Goal: Task Accomplishment & Management: Manage account settings

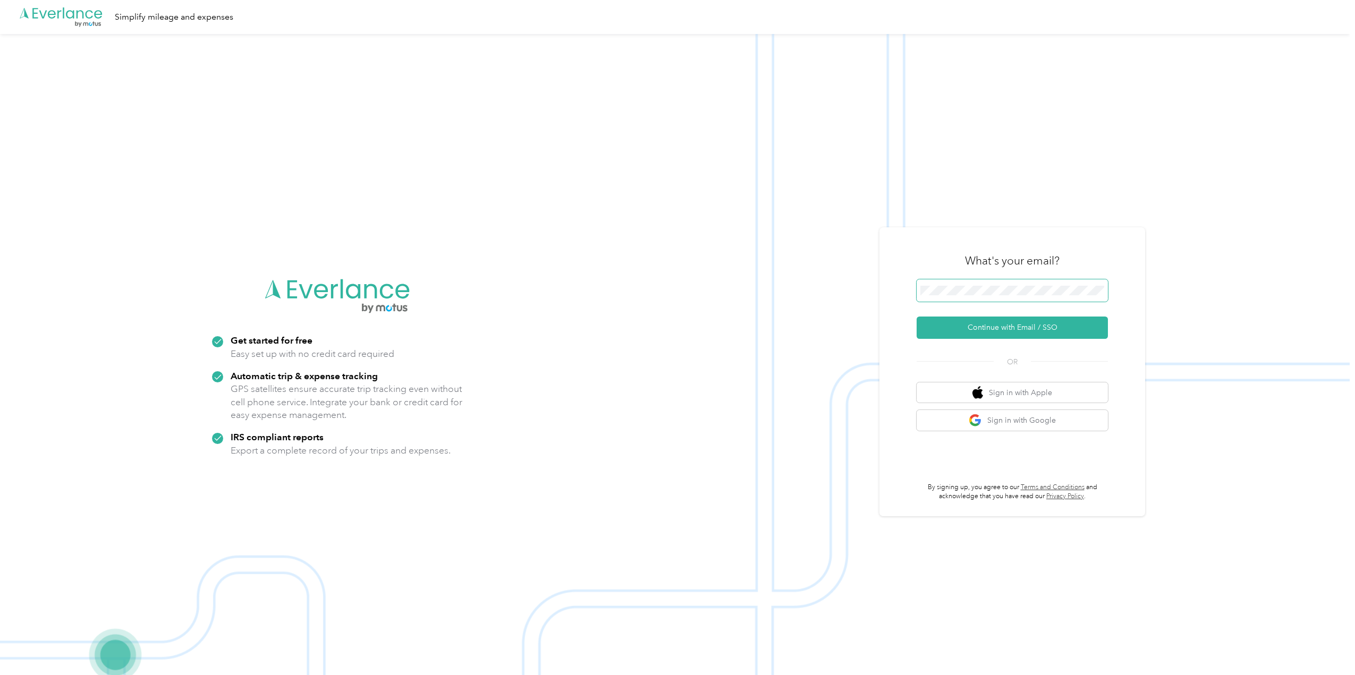
click at [1010, 295] on span at bounding box center [1012, 290] width 191 height 22
click at [1021, 319] on button "Continue with Email / SSO" at bounding box center [1012, 328] width 191 height 22
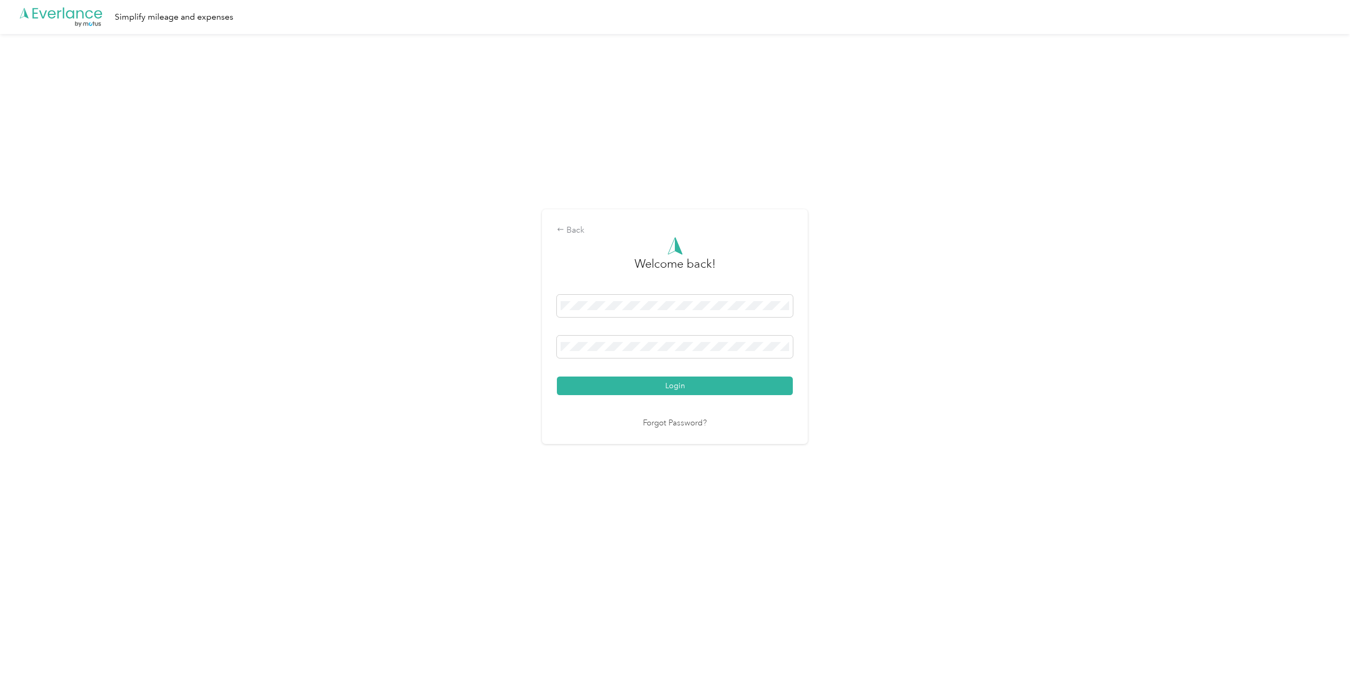
click at [724, 382] on button "Login" at bounding box center [675, 386] width 236 height 19
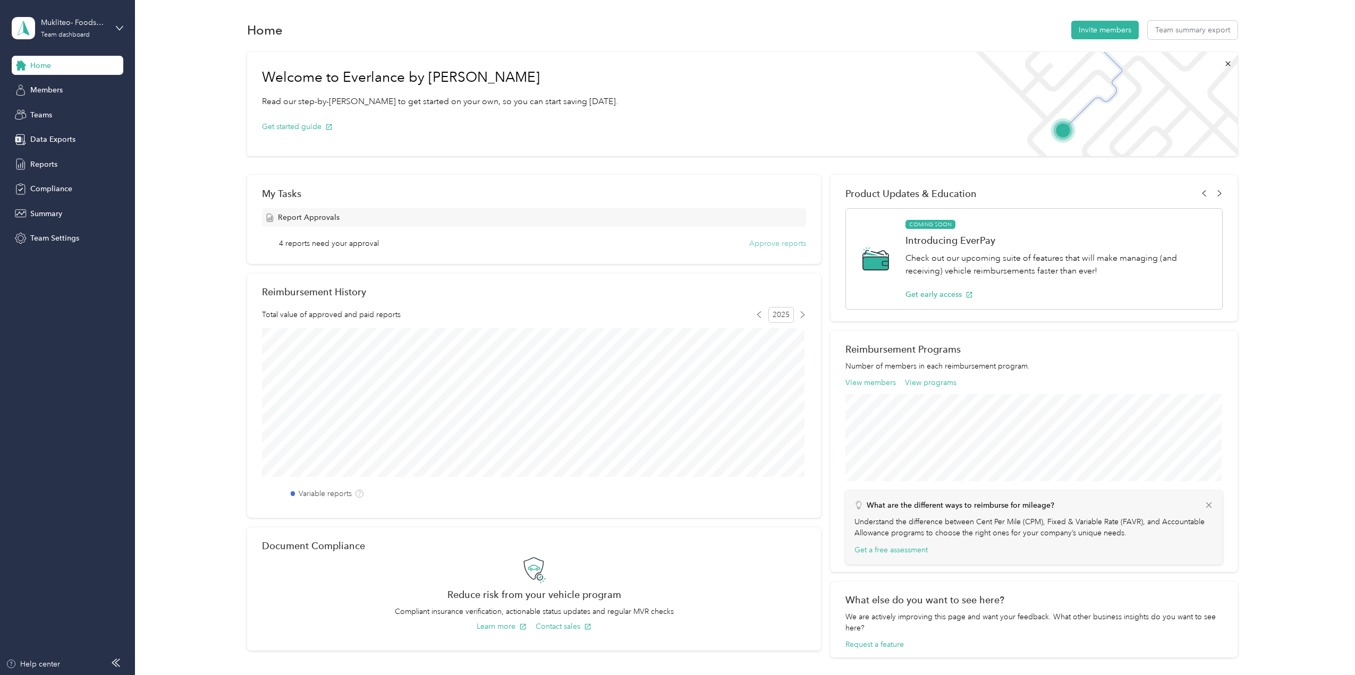
click at [754, 241] on button "Approve reports" at bounding box center [777, 243] width 57 height 11
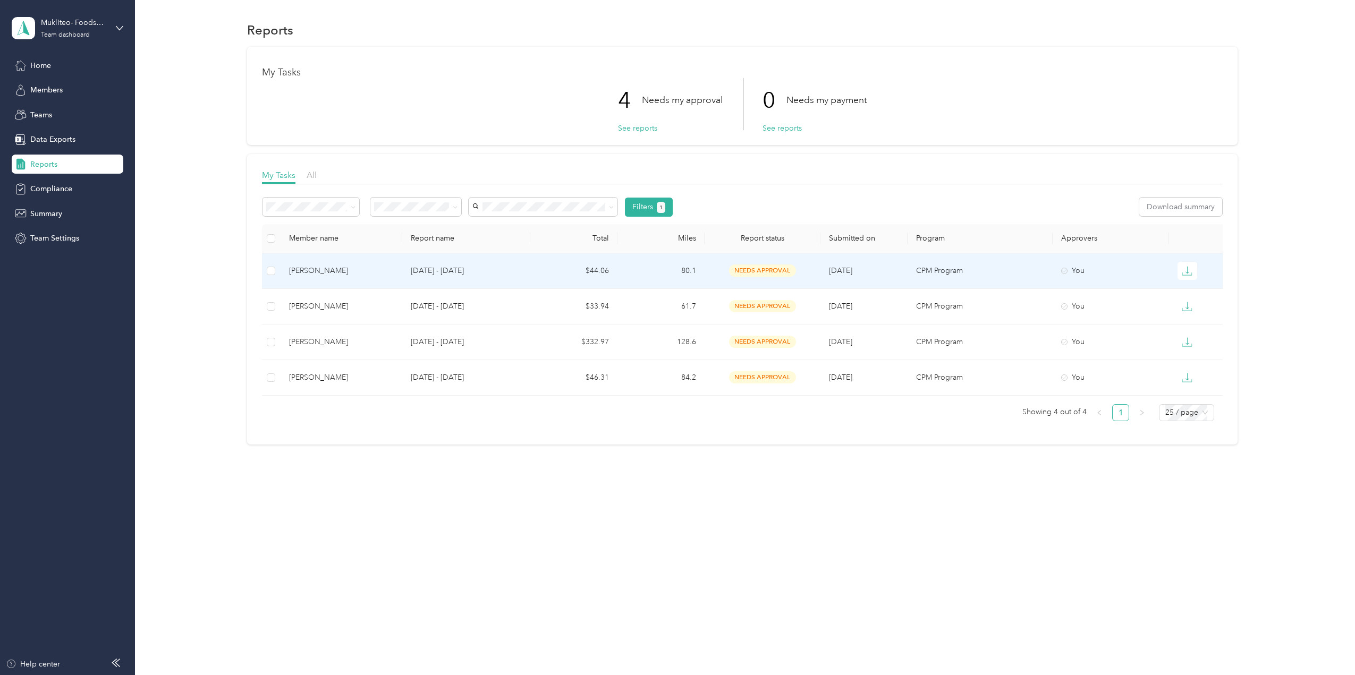
click at [663, 270] on td "80.1" at bounding box center [660, 271] width 87 height 36
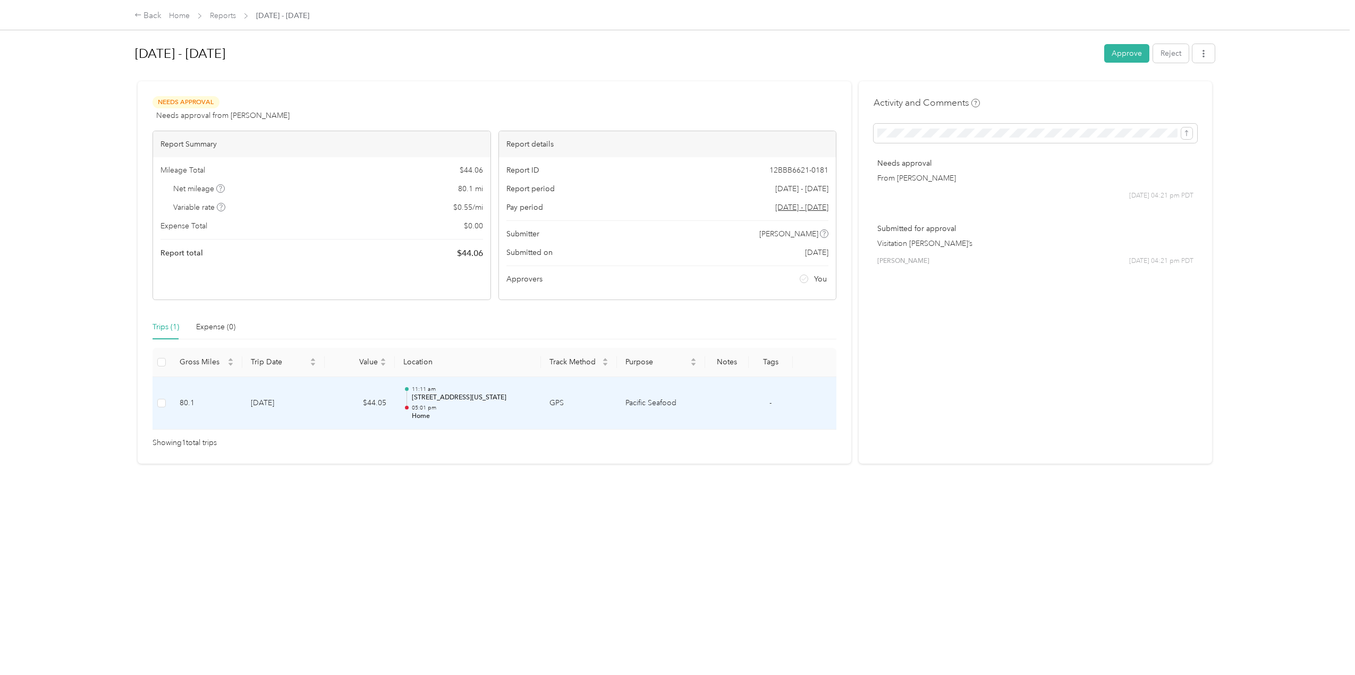
click at [599, 395] on td "GPS" at bounding box center [579, 403] width 76 height 53
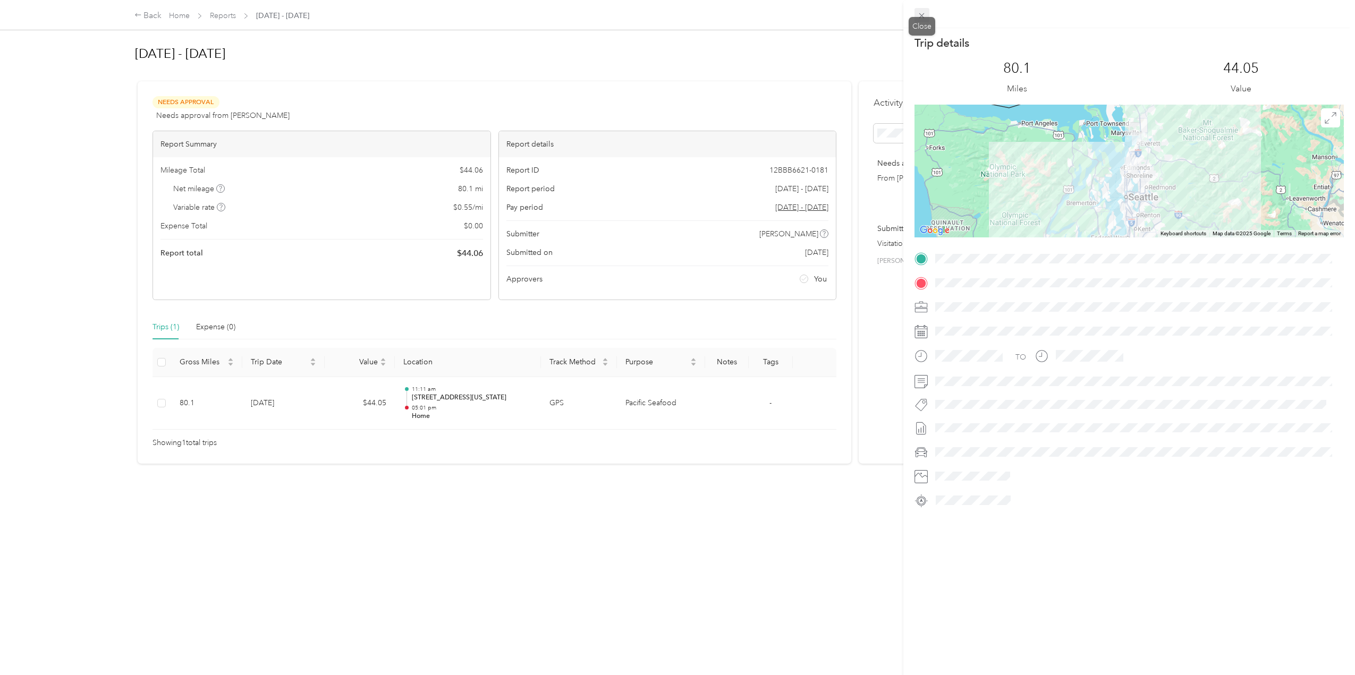
click at [923, 13] on icon at bounding box center [921, 15] width 9 height 9
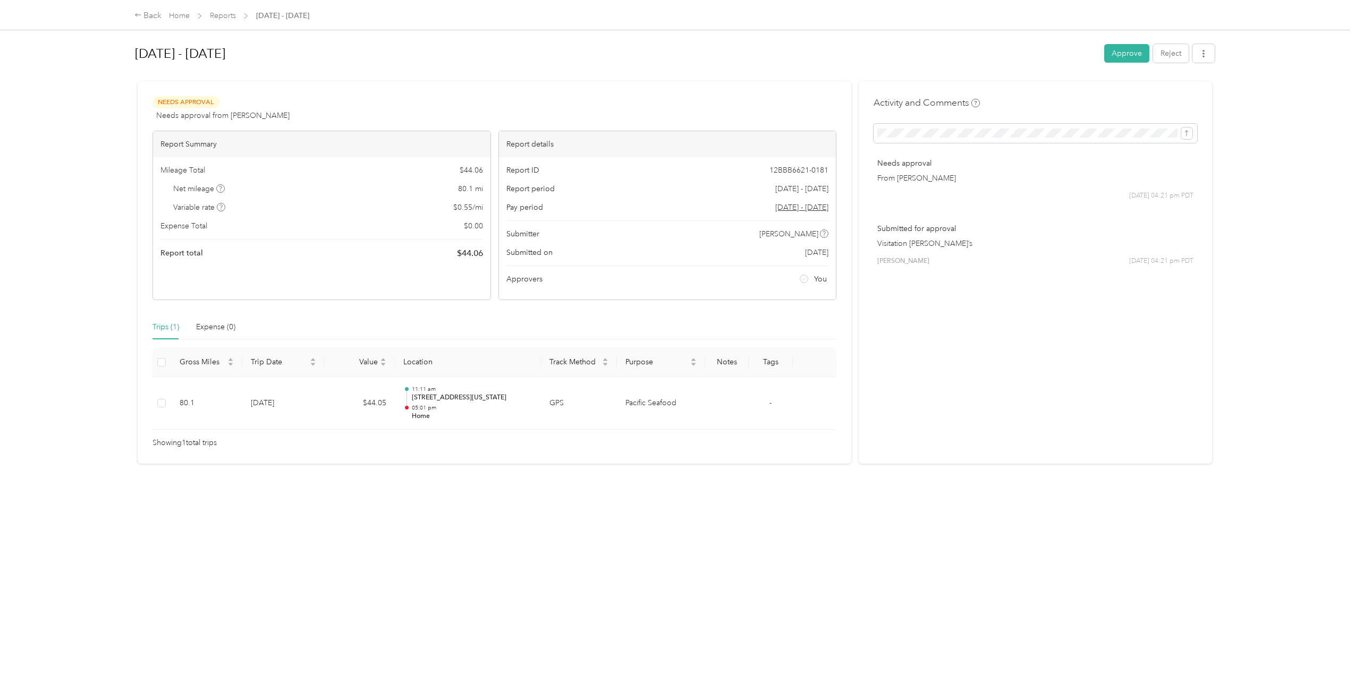
drag, startPoint x: 1116, startPoint y: 58, endPoint x: 1111, endPoint y: 62, distance: 6.9
click at [1116, 58] on button "Approve" at bounding box center [1126, 53] width 45 height 19
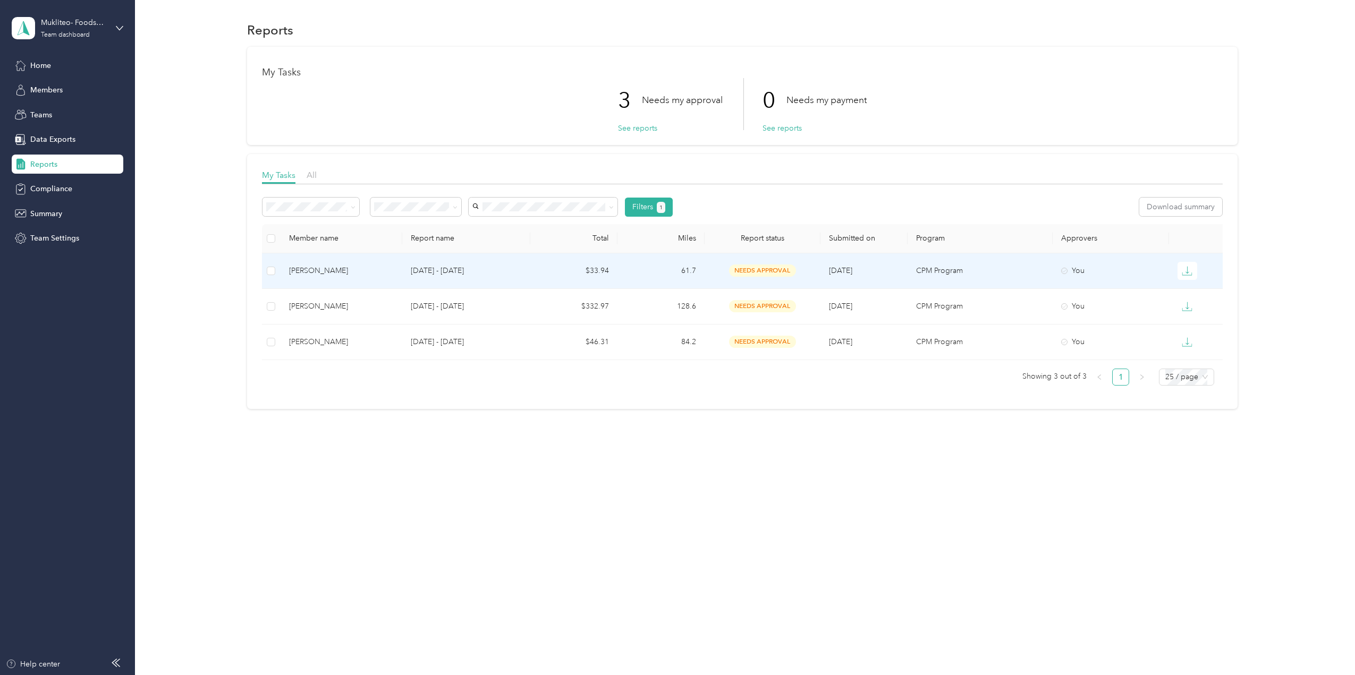
click at [522, 274] on td "[DATE] - [DATE]" at bounding box center [466, 271] width 128 height 36
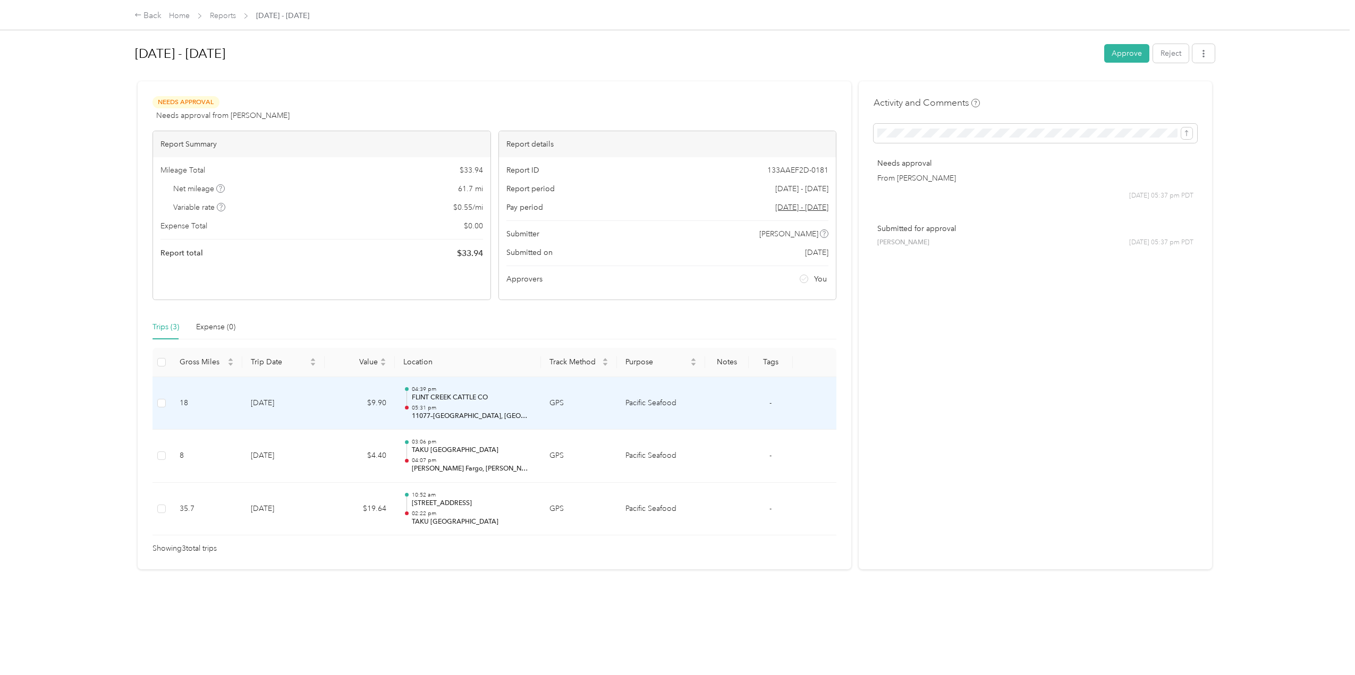
click at [612, 401] on td "GPS" at bounding box center [579, 403] width 76 height 53
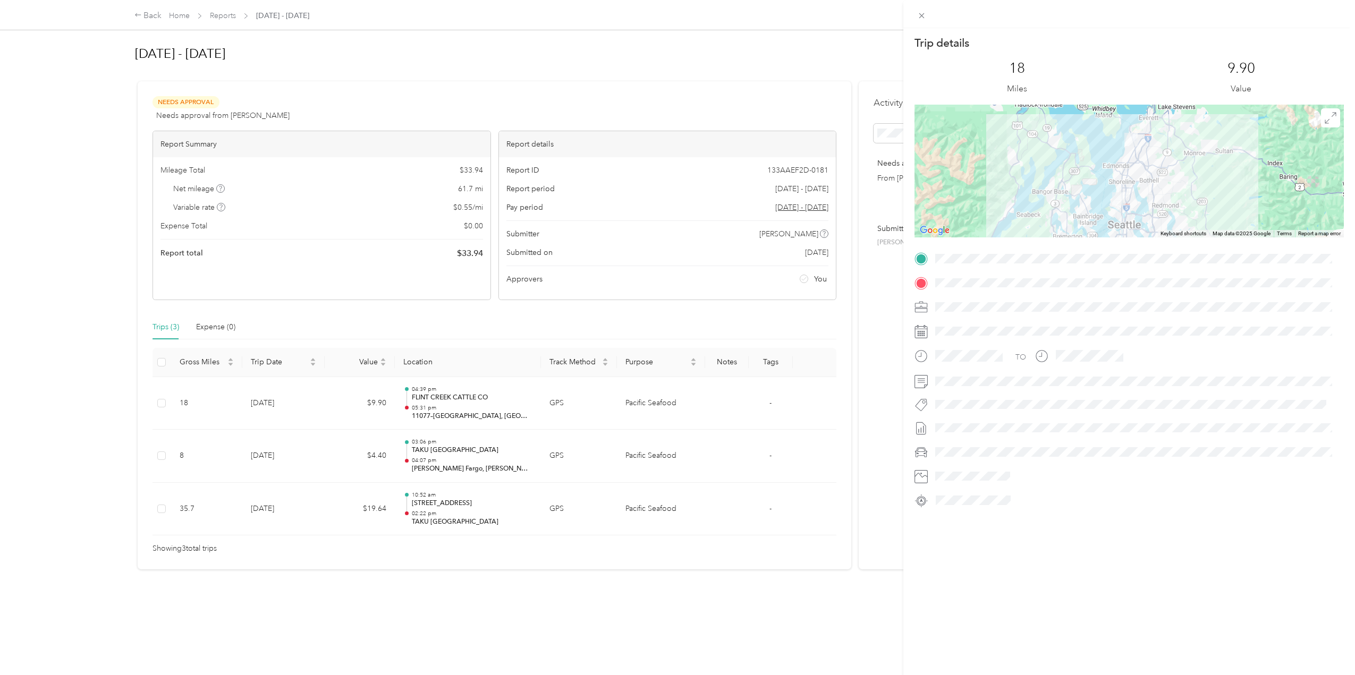
click at [606, 507] on div "Trip details This trip cannot be edited because it is either under review, appr…" at bounding box center [677, 337] width 1355 height 675
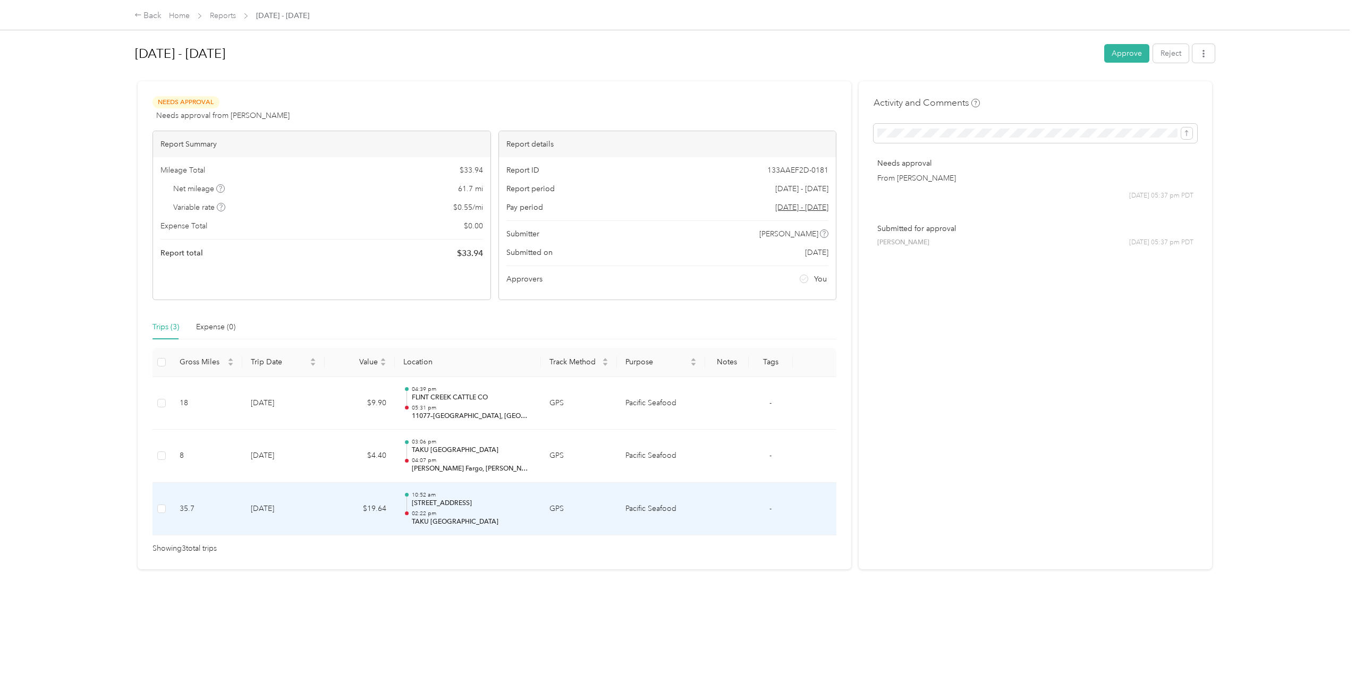
click at [606, 507] on td "GPS" at bounding box center [579, 509] width 76 height 53
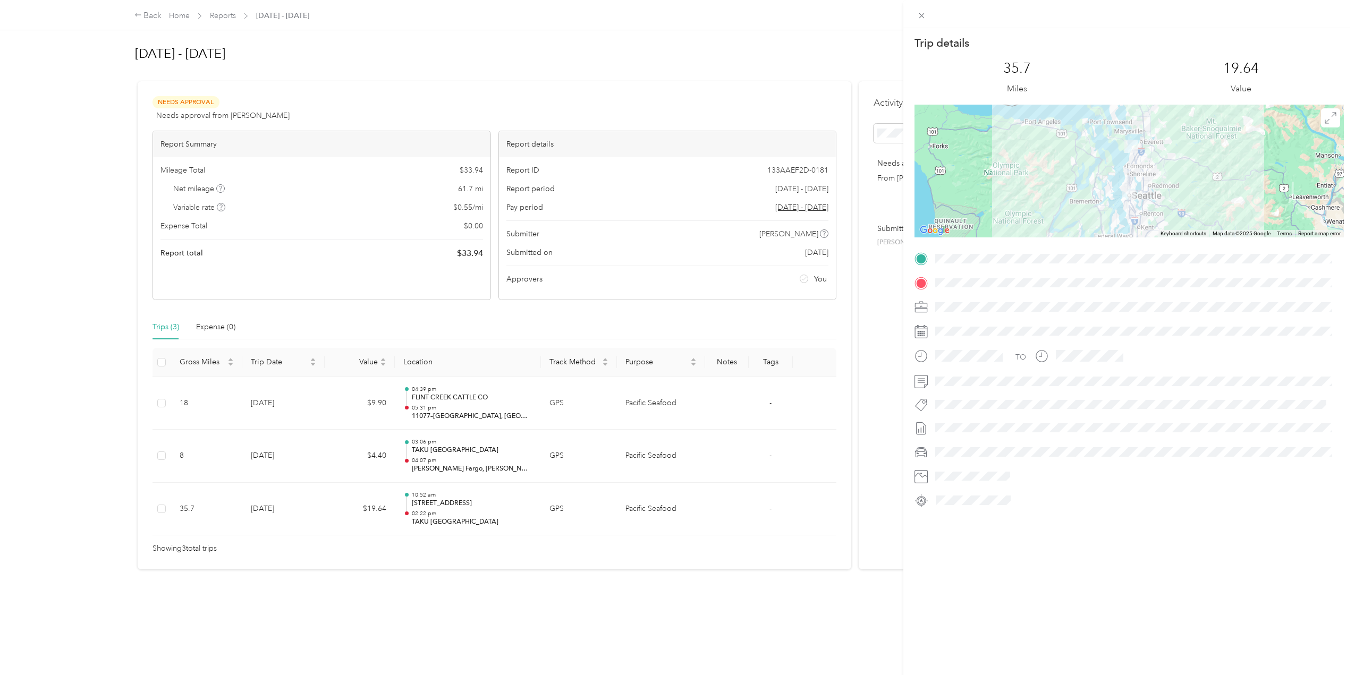
click at [518, 455] on div "Trip details This trip cannot be edited because it is either under review, appr…" at bounding box center [677, 337] width 1355 height 675
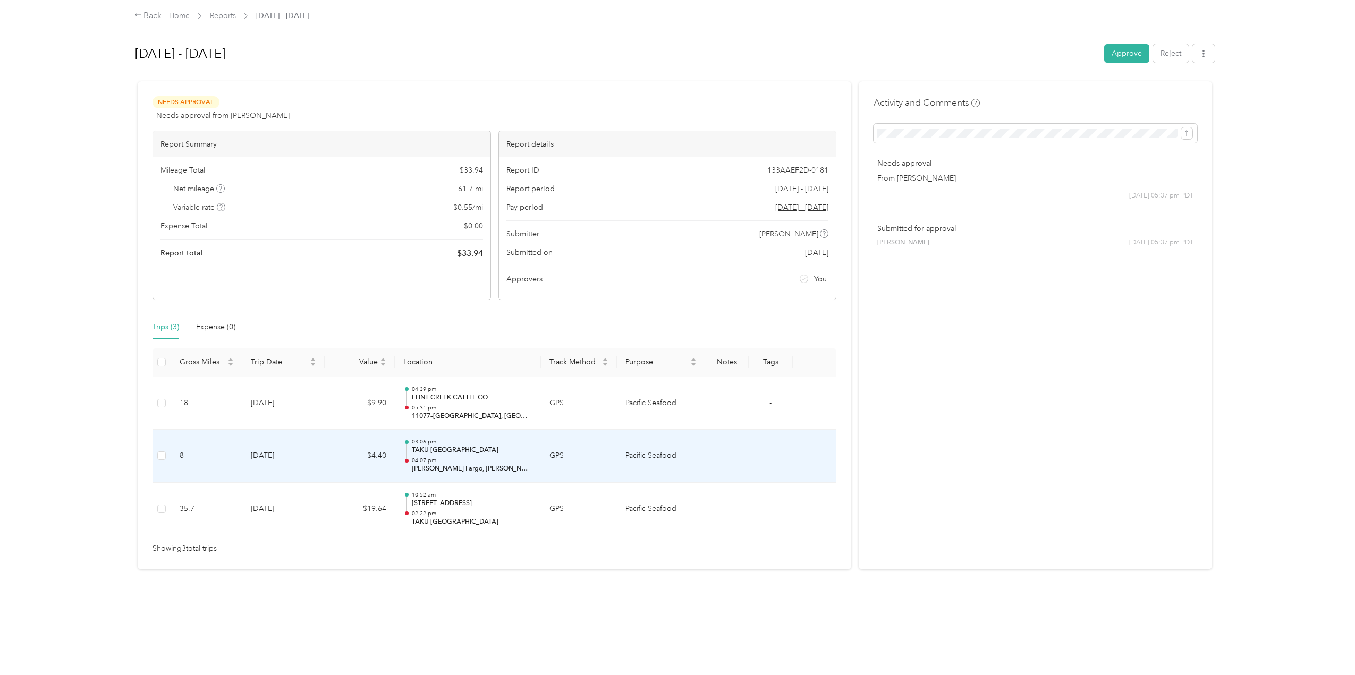
click at [518, 455] on div "03:06 pm TAKU SEATTLE 04:07 pm [PERSON_NAME] Fargo, [PERSON_NAME][GEOGRAPHIC_DA…" at bounding box center [472, 456] width 121 height 36
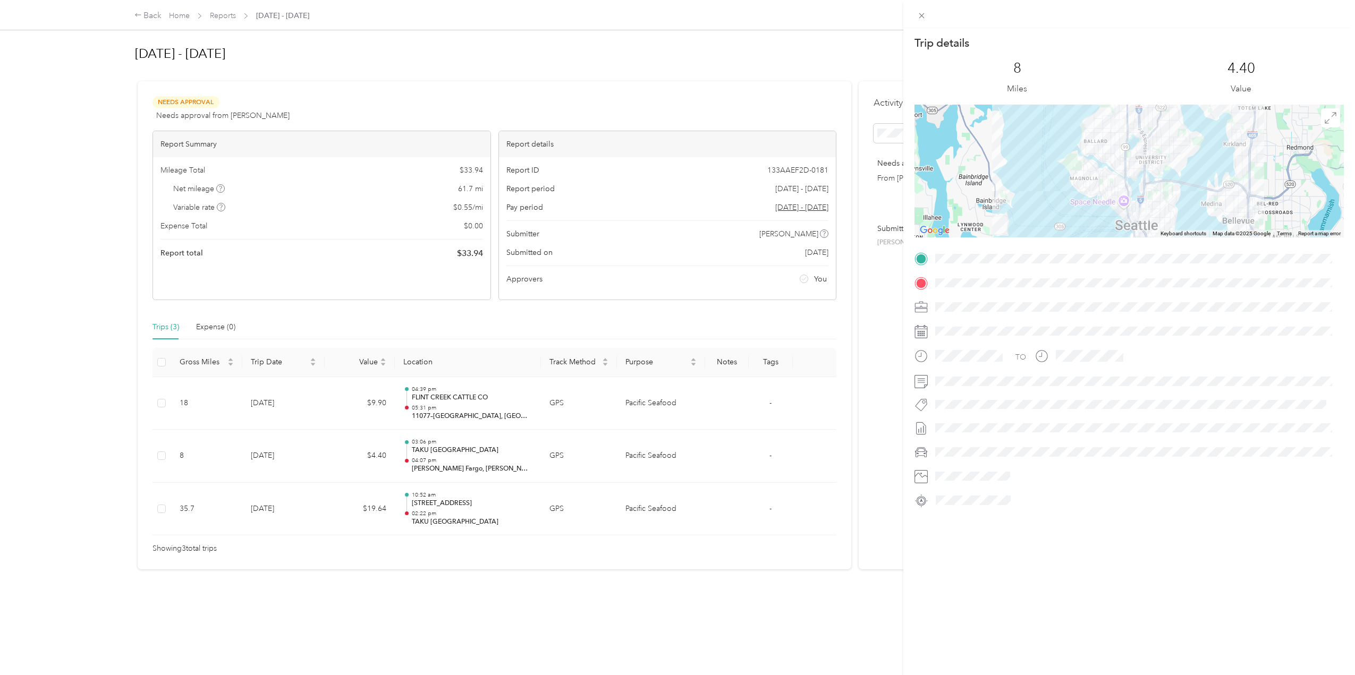
click at [501, 402] on div "Trip details This trip cannot be edited because it is either under review, appr…" at bounding box center [677, 337] width 1355 height 675
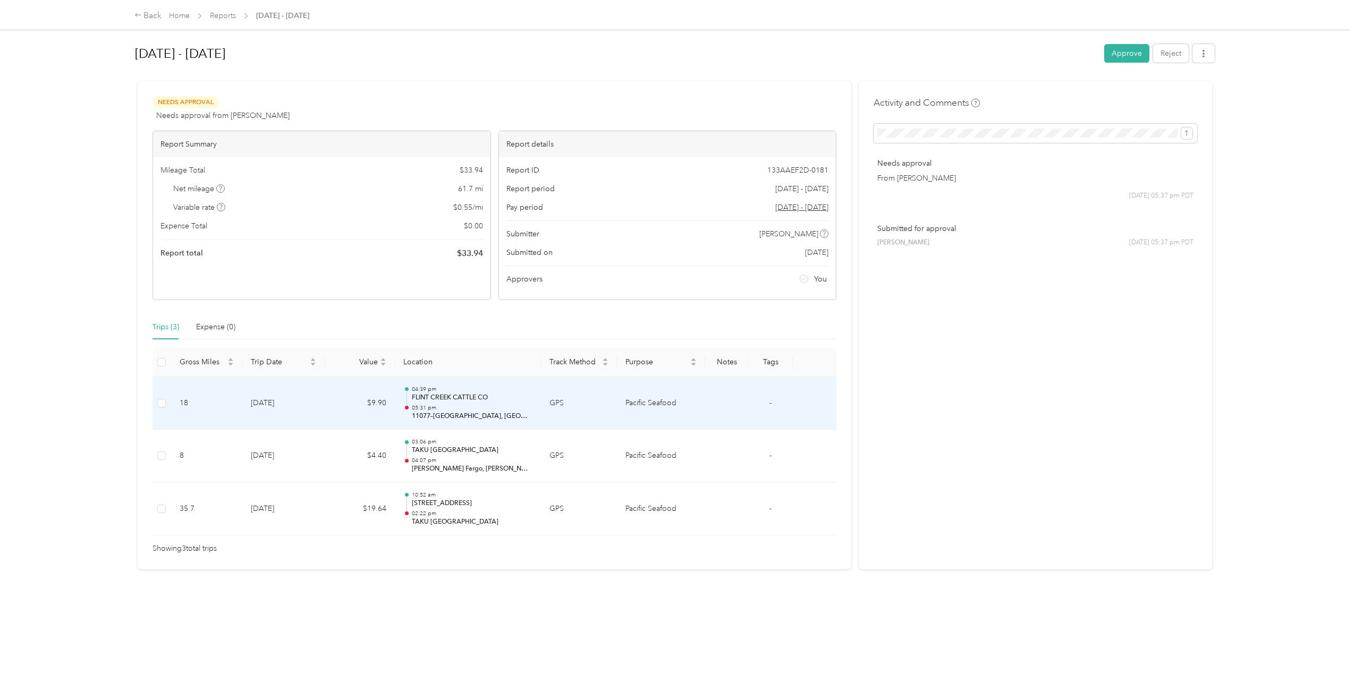
click at [501, 402] on div "04:39 pm FLINT CREEK CATTLE CO 05:31 pm 11077–[GEOGRAPHIC_DATA], [GEOGRAPHIC_DA…" at bounding box center [472, 404] width 121 height 36
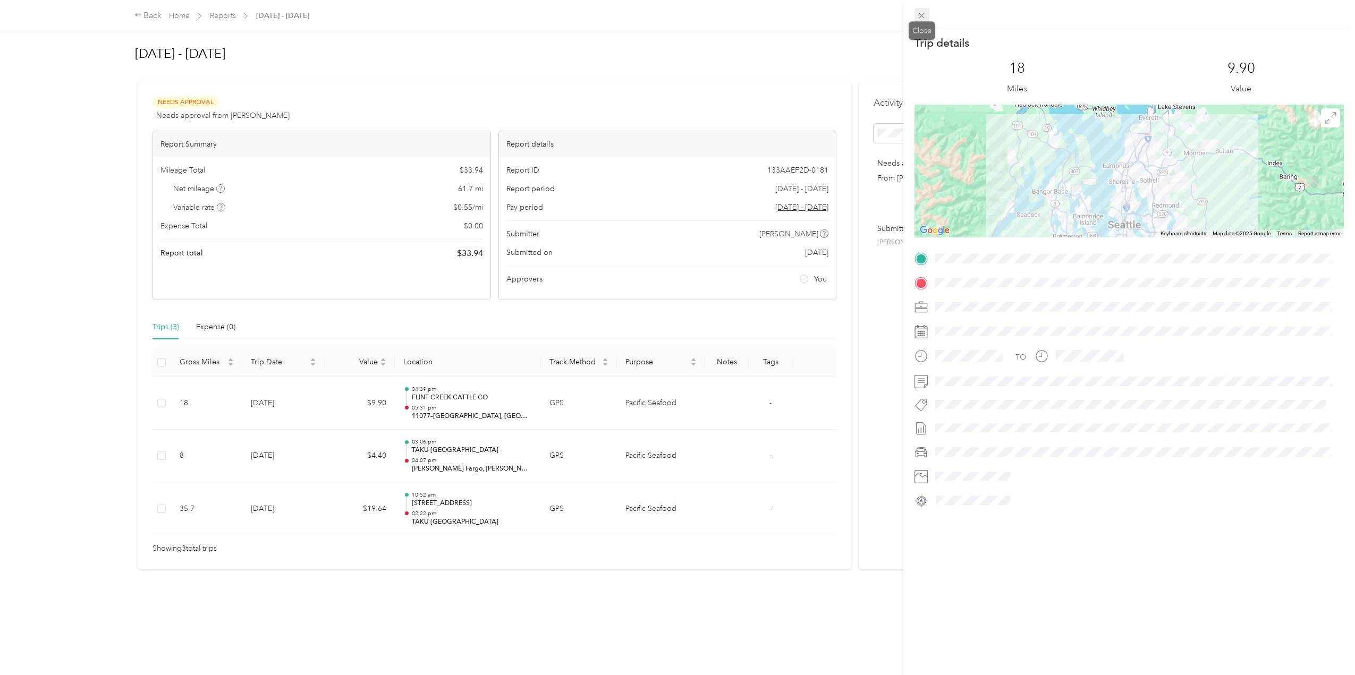
click at [916, 15] on span at bounding box center [921, 15] width 15 height 15
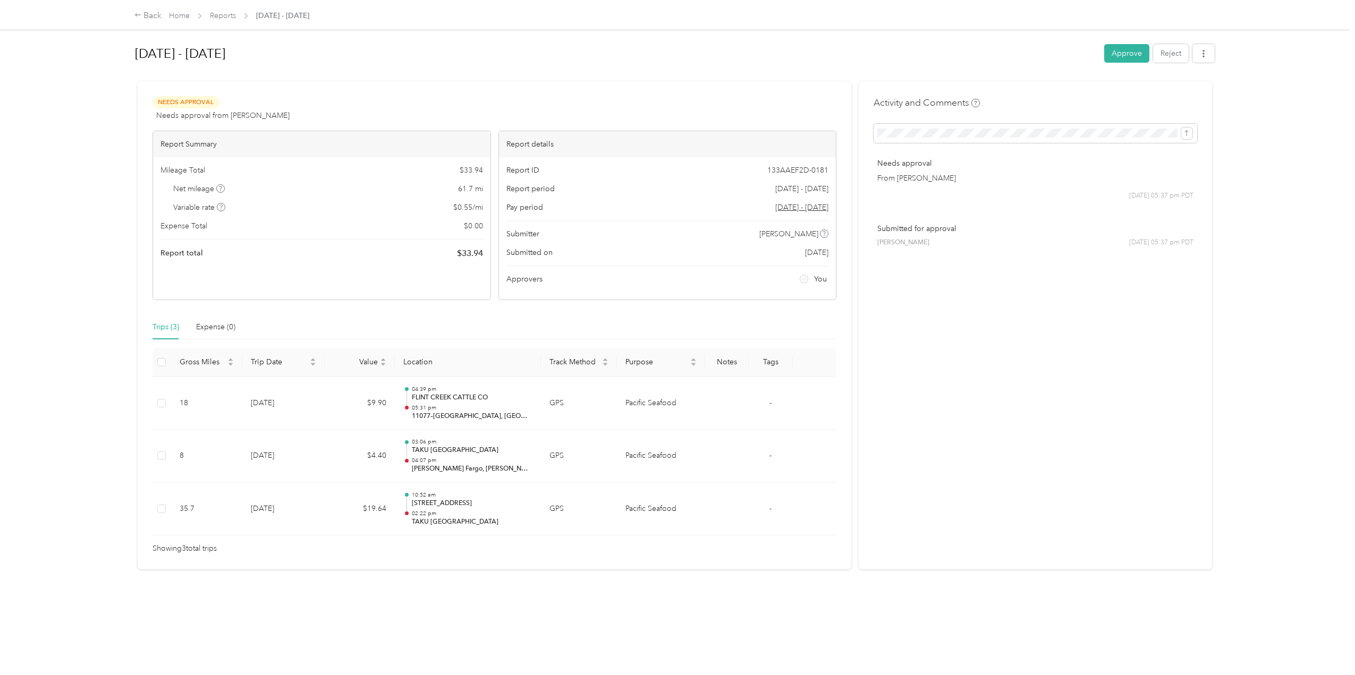
click at [1126, 58] on button "Approve" at bounding box center [1126, 53] width 45 height 19
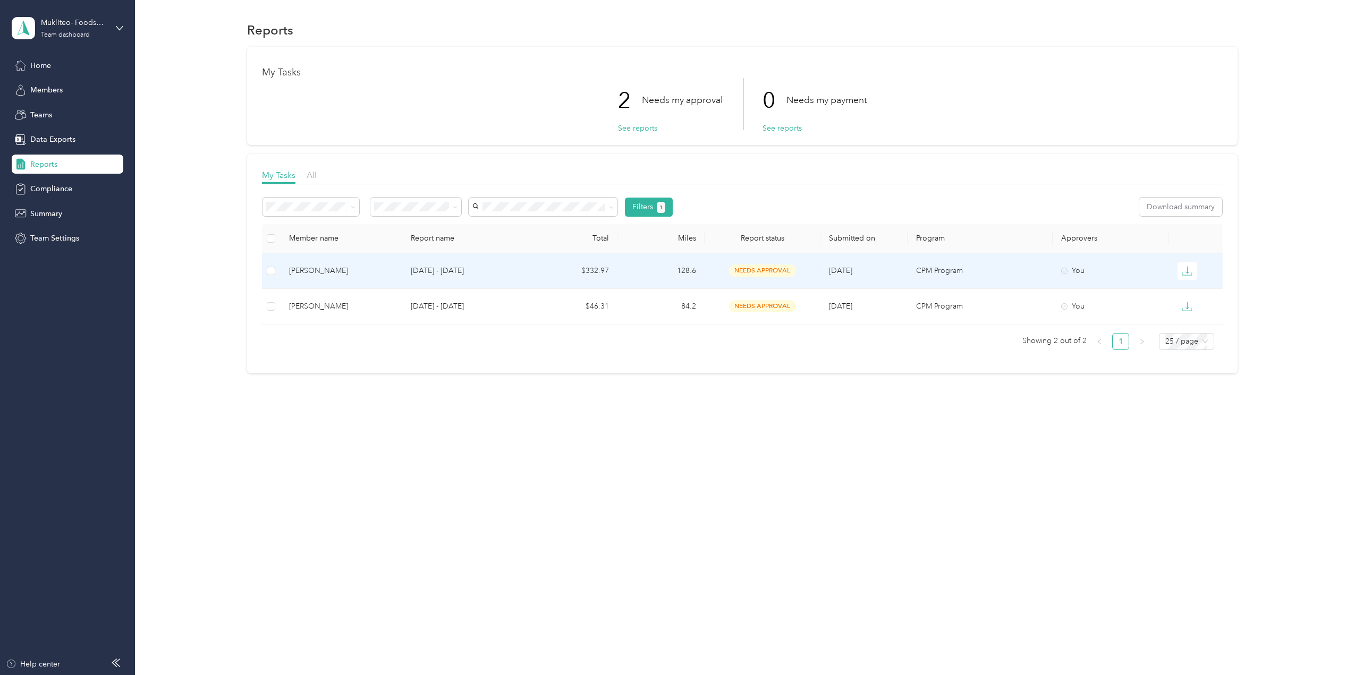
click at [506, 275] on p "[DATE] - [DATE]" at bounding box center [466, 271] width 111 height 12
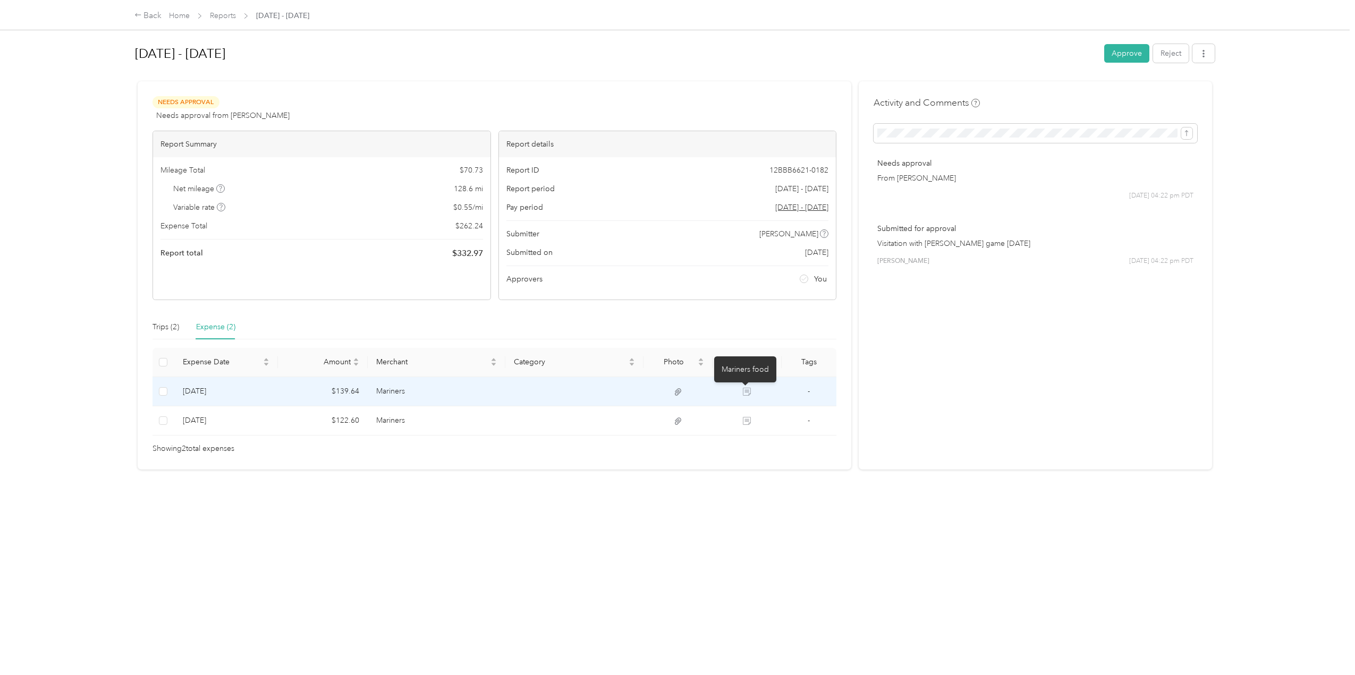
click at [745, 392] on icon at bounding box center [748, 393] width 6 height 5
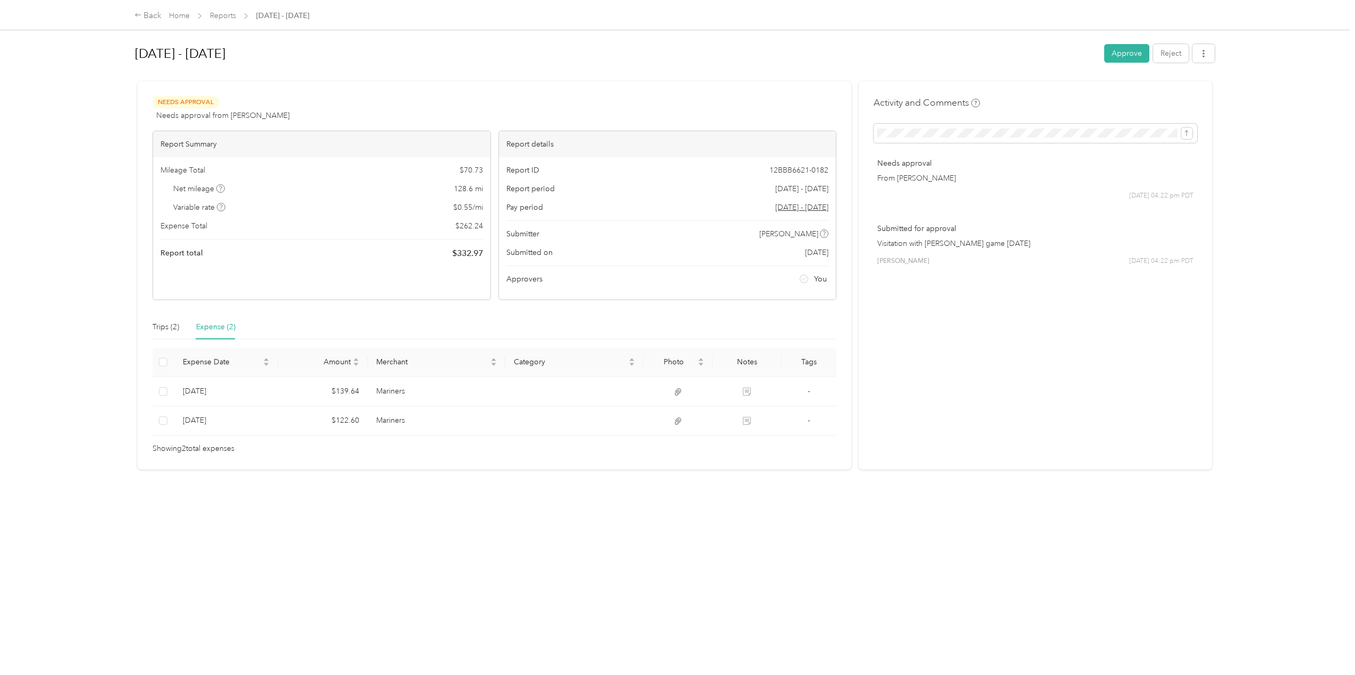
click at [515, 509] on div "[DATE] - [DATE] Approve Reject Needs Approval Needs approval from [PERSON_NAME]…" at bounding box center [675, 328] width 1125 height 657
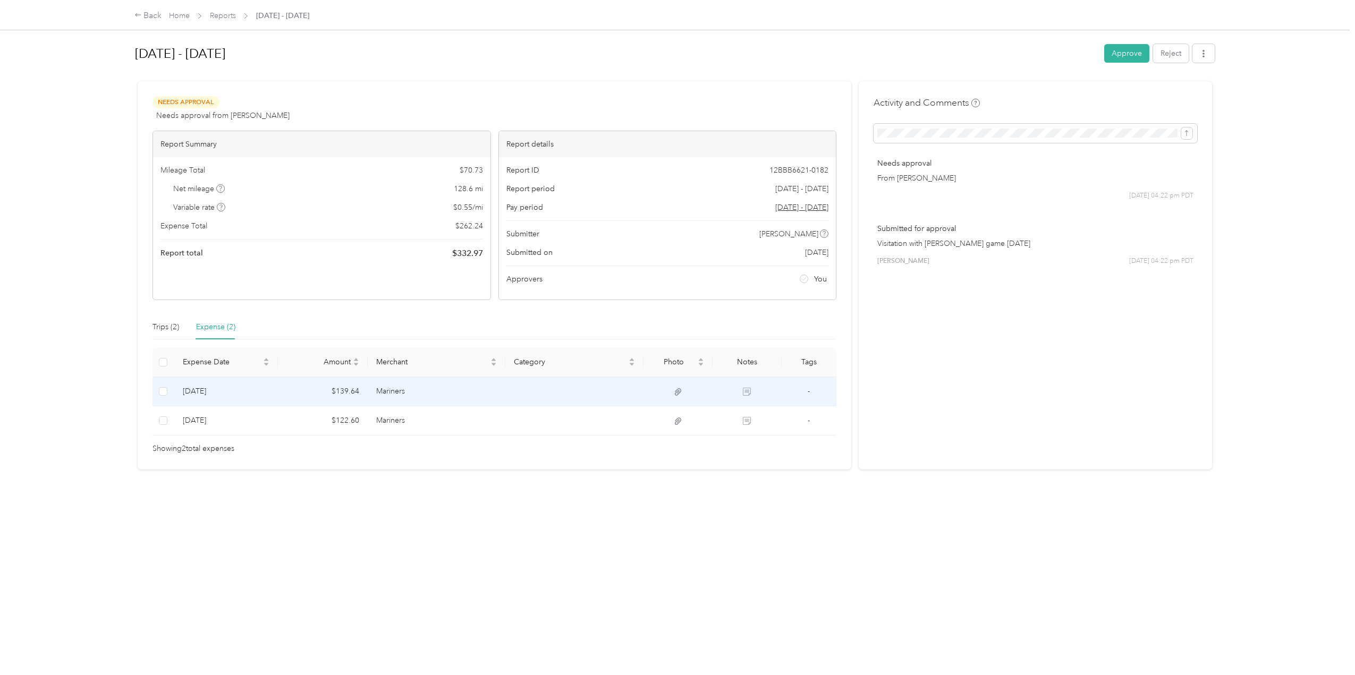
click at [676, 391] on icon at bounding box center [678, 392] width 10 height 10
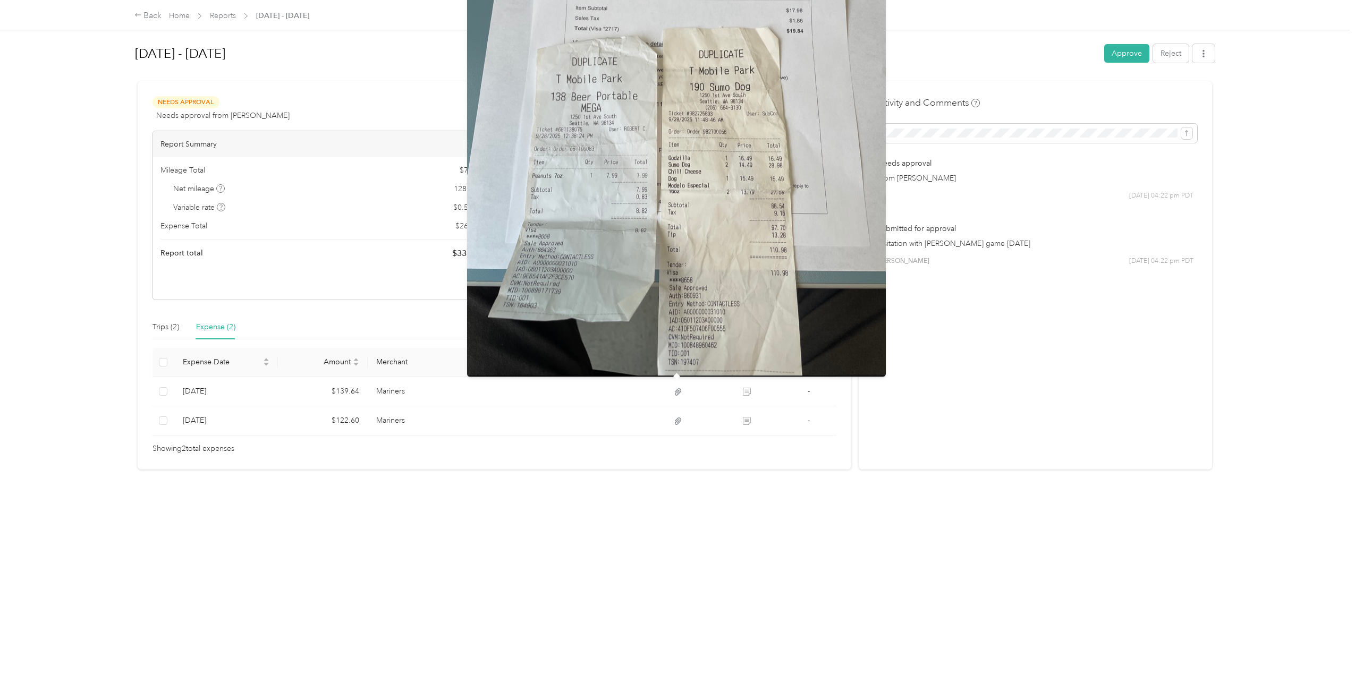
click at [1037, 444] on div "Activity and Comments Needs approval From [PERSON_NAME] [DATE] 04:22 pm PDT Sub…" at bounding box center [1035, 275] width 353 height 388
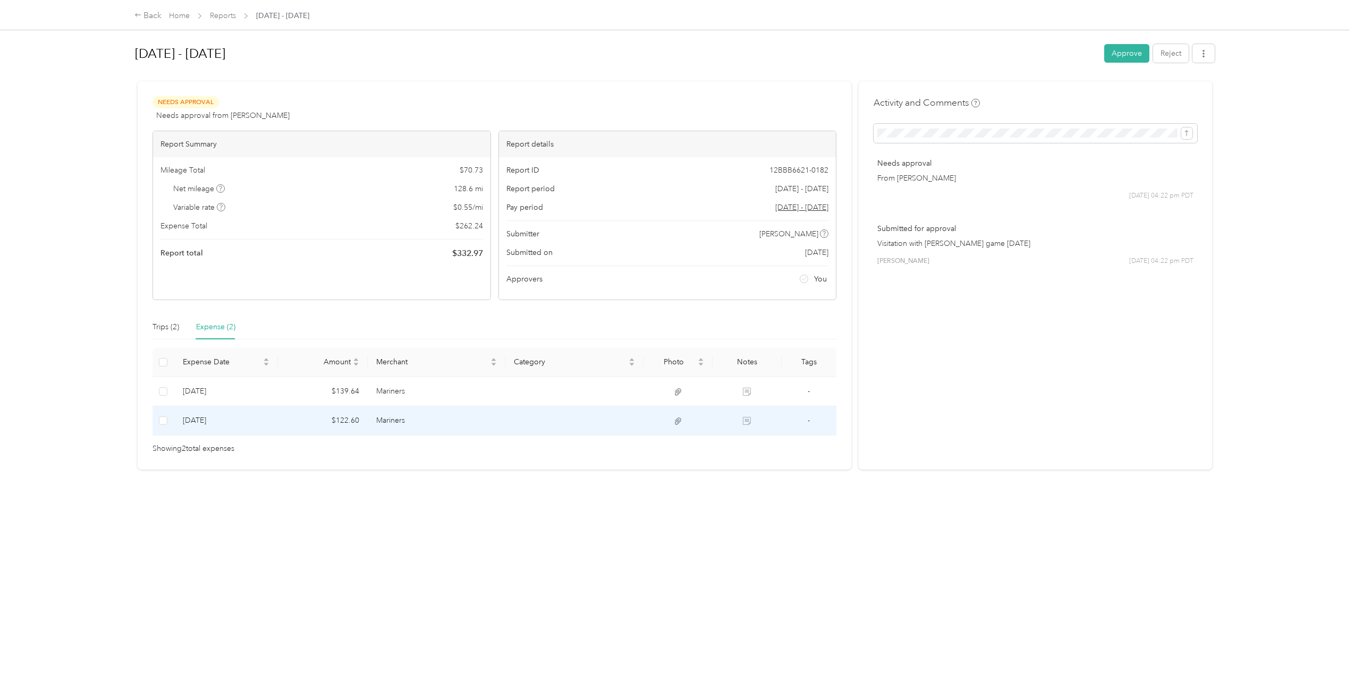
click at [675, 421] on icon at bounding box center [678, 422] width 10 height 10
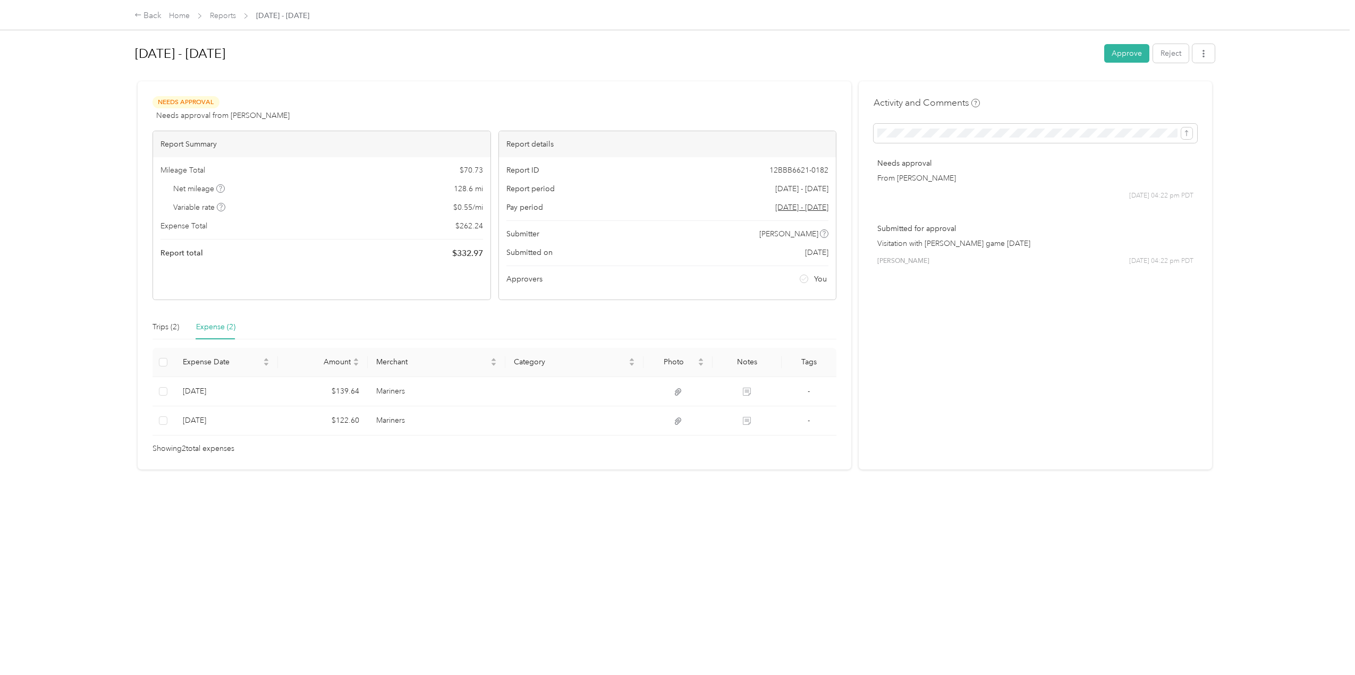
click at [1086, 480] on div "[DATE] - [DATE] Approve Reject Needs Approval Needs approval from [PERSON_NAME]…" at bounding box center [675, 328] width 1125 height 657
click at [1120, 59] on button "Approve" at bounding box center [1126, 53] width 45 height 19
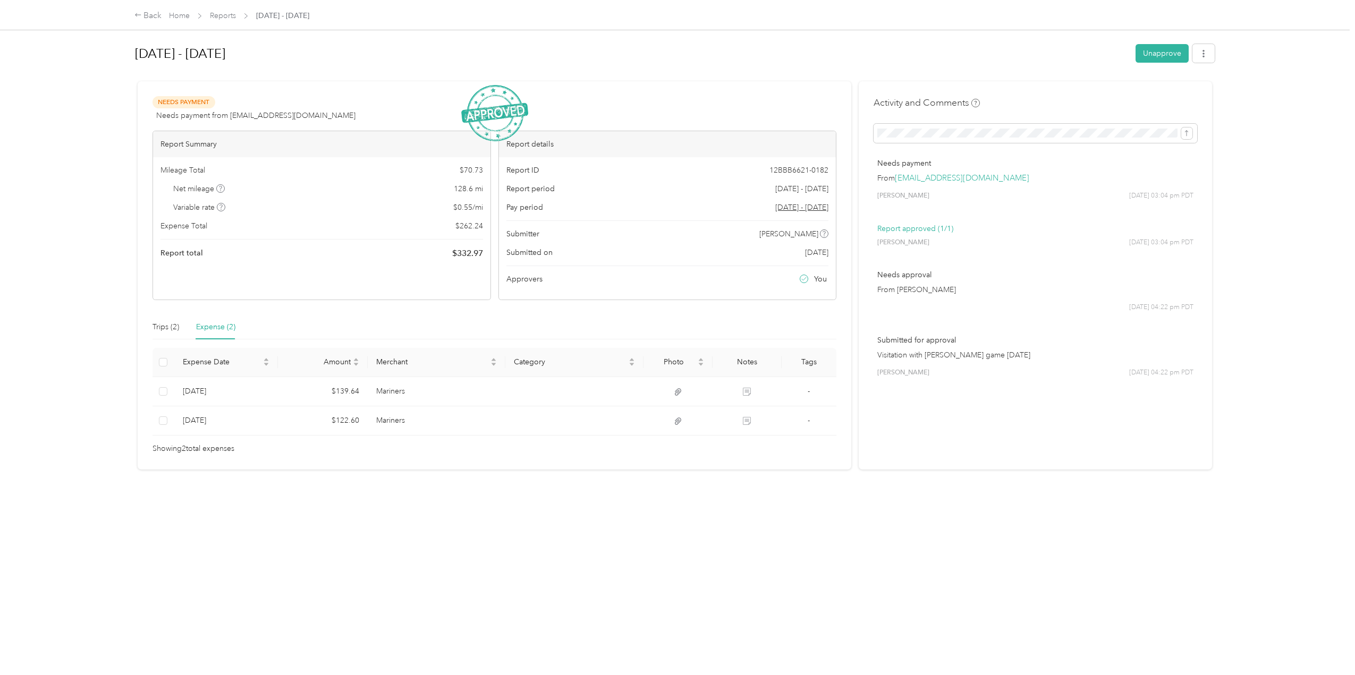
drag, startPoint x: 847, startPoint y: 190, endPoint x: 841, endPoint y: 197, distance: 10.2
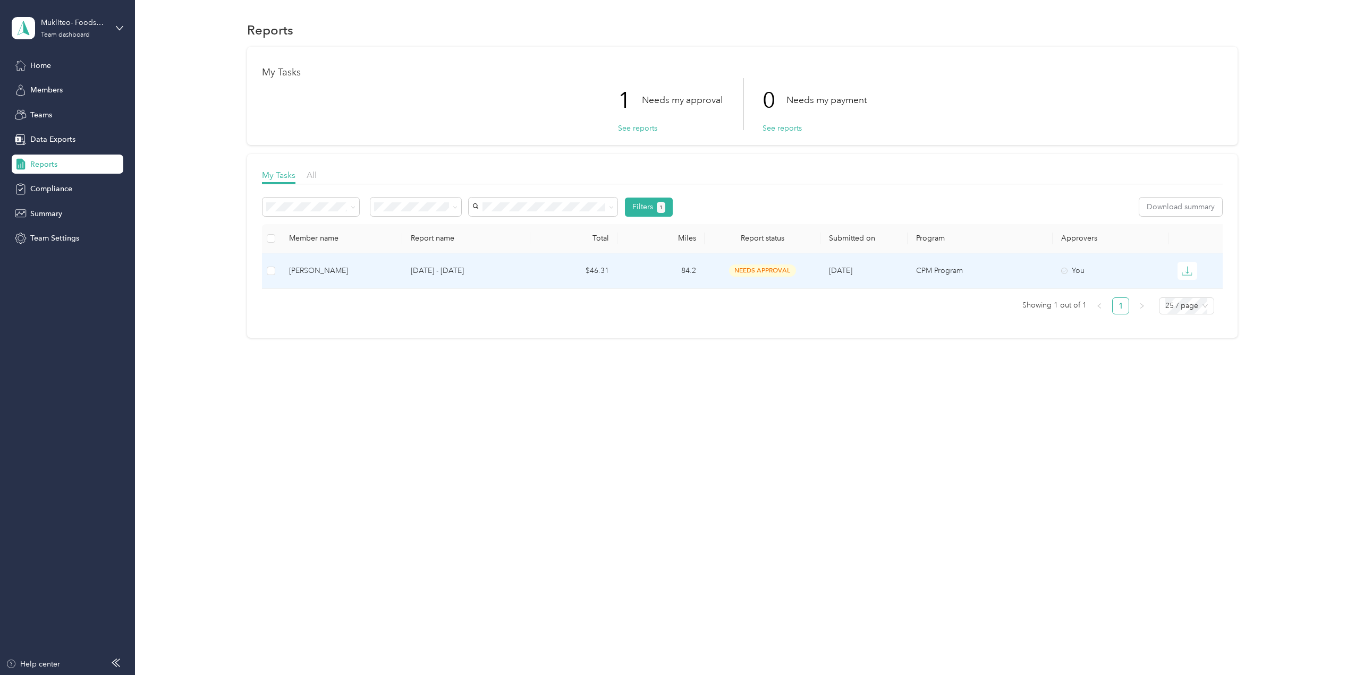
click at [816, 269] on td "needs approval" at bounding box center [763, 271] width 116 height 36
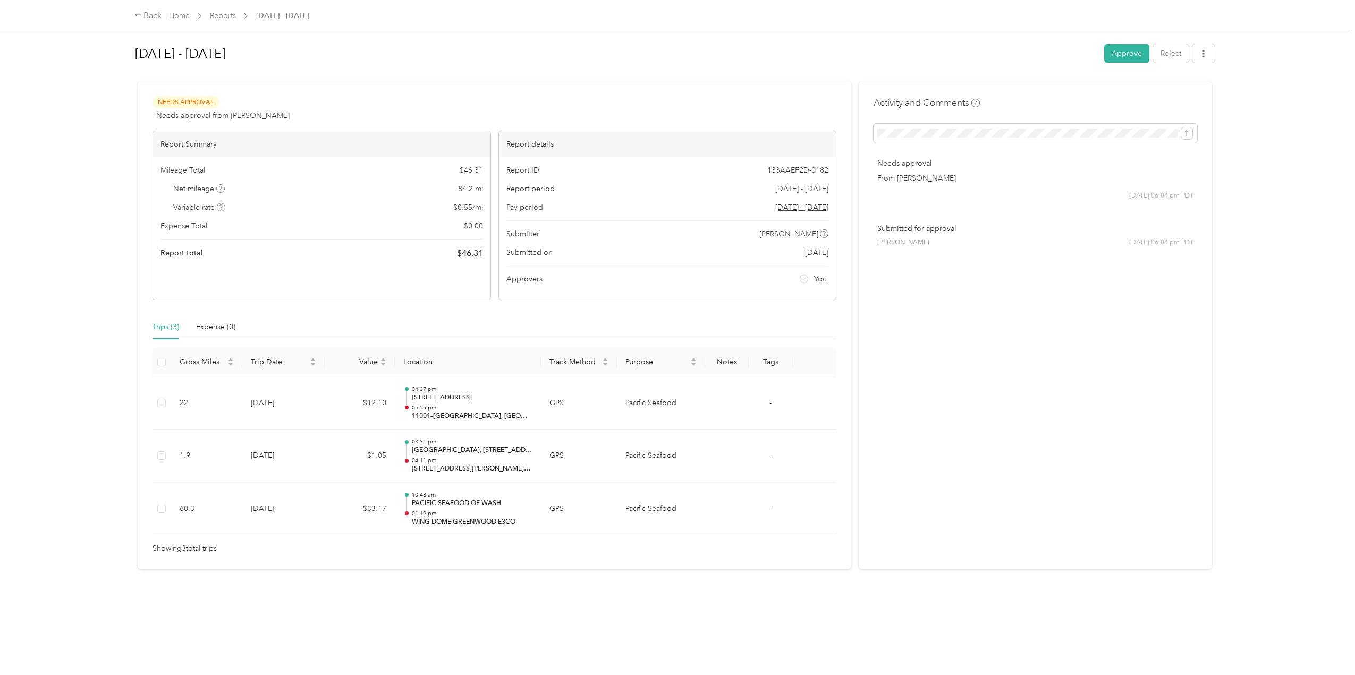
click at [1123, 49] on button "Approve" at bounding box center [1126, 53] width 45 height 19
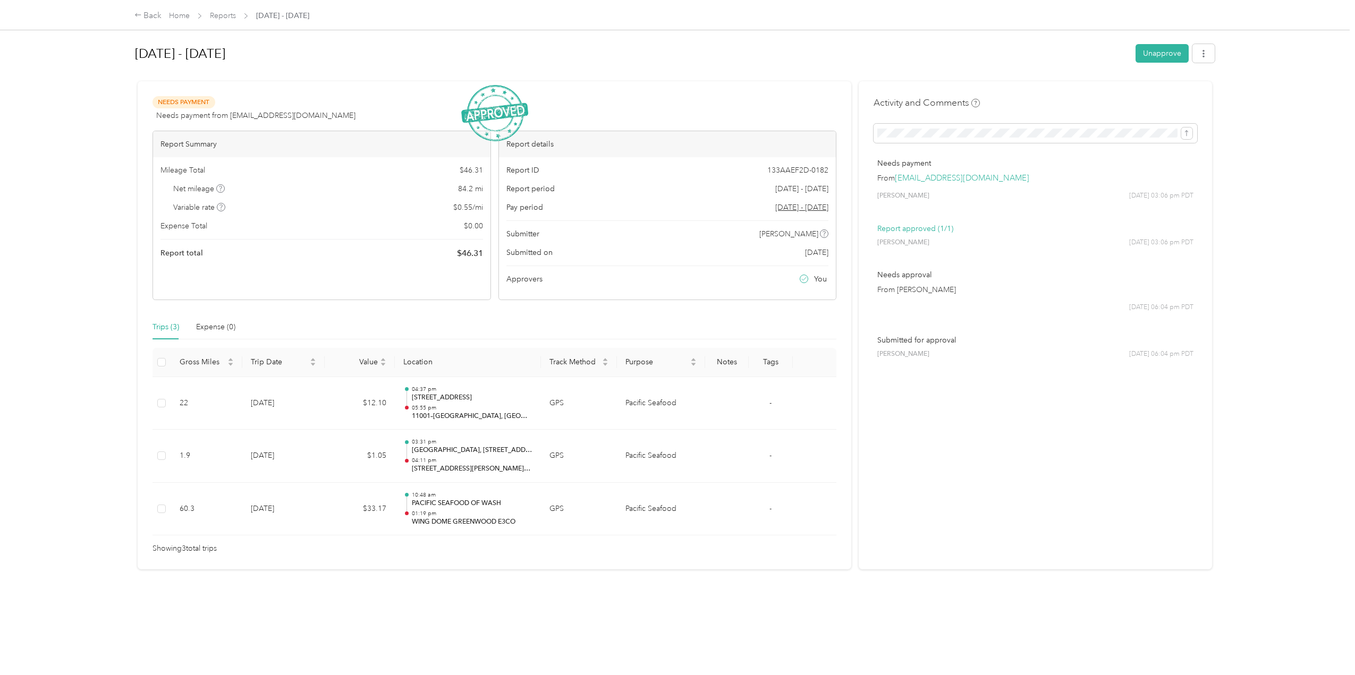
drag, startPoint x: 903, startPoint y: 266, endPoint x: 912, endPoint y: 269, distance: 9.3
